Goal: Transaction & Acquisition: Purchase product/service

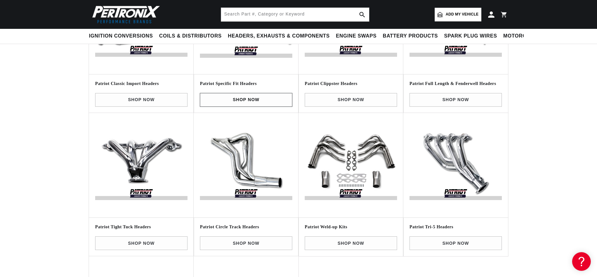
scroll to position [0, 232]
click at [256, 15] on input "text" at bounding box center [295, 15] width 148 height 14
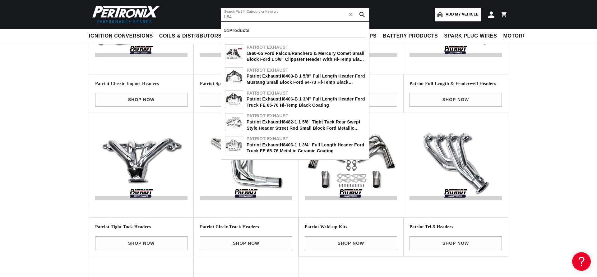
scroll to position [0, 0]
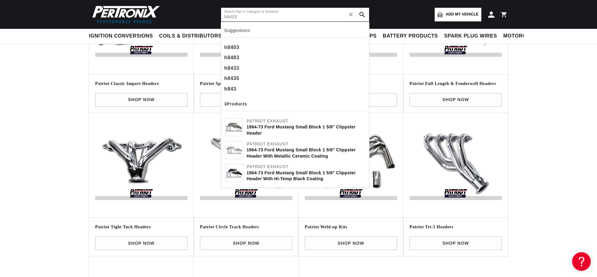
type input "h8433"
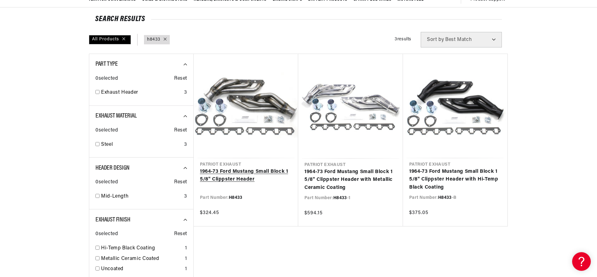
click at [249, 168] on link "1964-73 Ford Mustang Small Block 1 5/8" Clippster Header" at bounding box center [246, 176] width 92 height 16
